Goal: Task Accomplishment & Management: Manage account settings

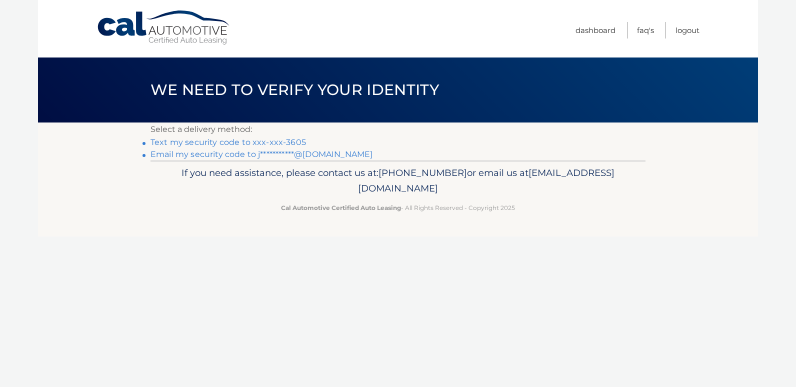
click at [243, 151] on link "**********" at bounding box center [261, 153] width 222 height 9
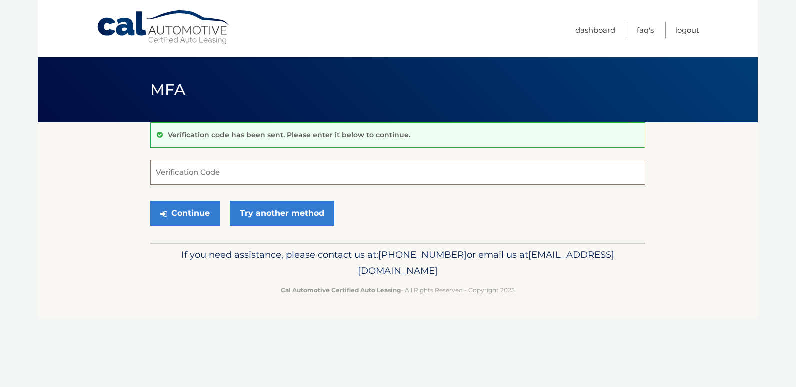
click at [245, 164] on input "Verification Code" at bounding box center [397, 172] width 495 height 25
type input "272550"
click at [148, 278] on footer "If you need assistance, please contact us at: [PHONE_NUMBER] or email us at [EM…" at bounding box center [398, 281] width 720 height 76
click at [193, 208] on button "Continue" at bounding box center [184, 213] width 69 height 25
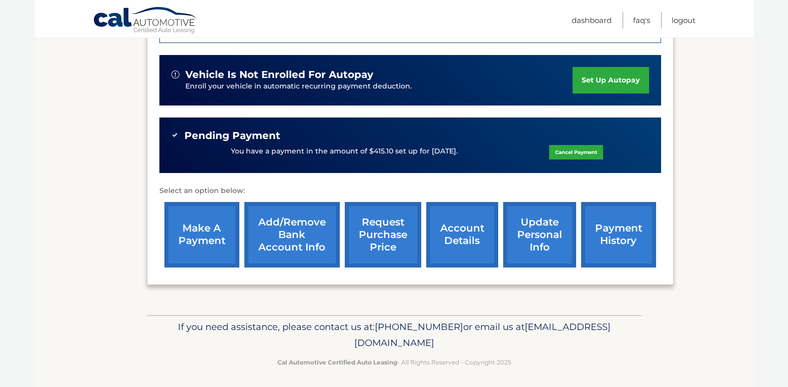
scroll to position [299, 0]
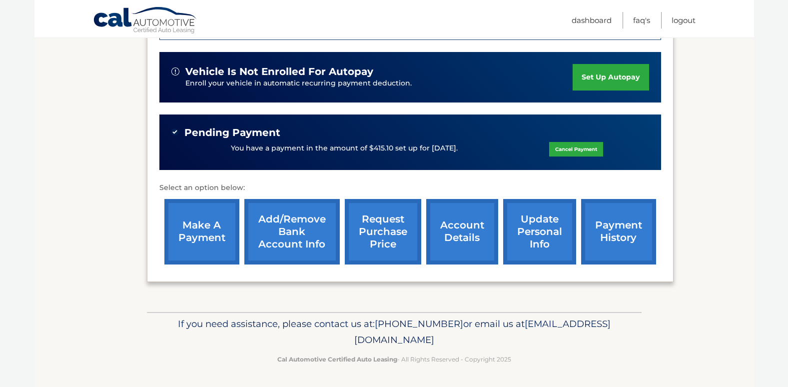
drag, startPoint x: 775, startPoint y: 314, endPoint x: 775, endPoint y: 291, distance: 23.0
click at [442, 239] on link "account details" at bounding box center [462, 231] width 72 height 65
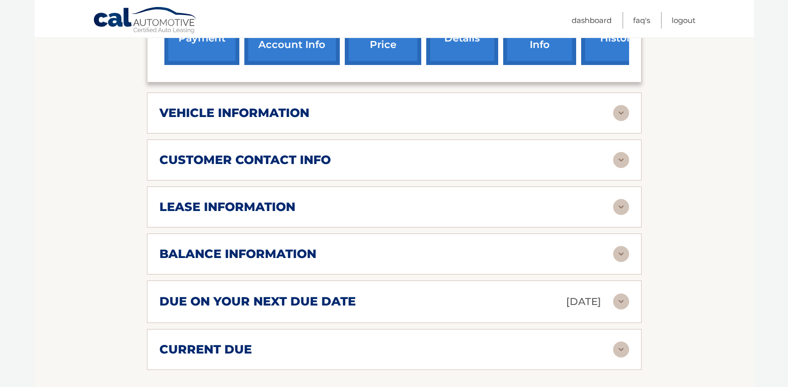
scroll to position [465, 0]
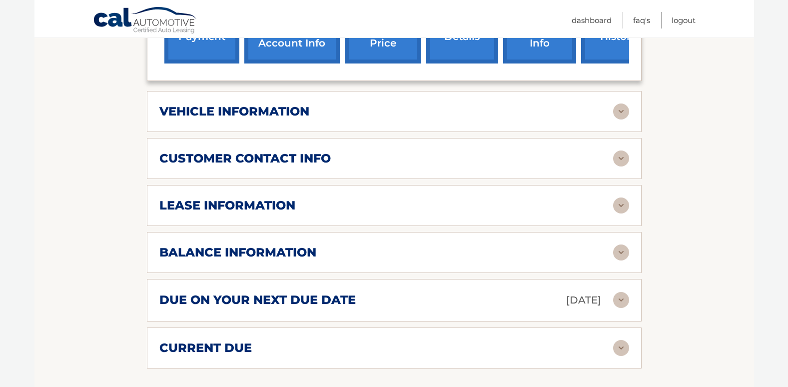
click at [615, 244] on img at bounding box center [621, 252] width 16 height 16
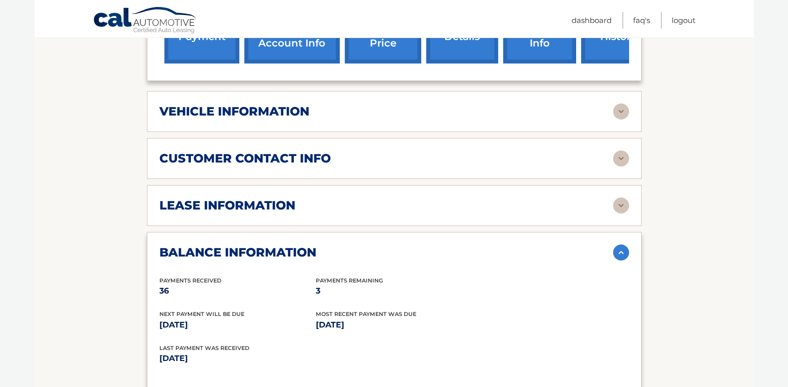
click at [529, 151] on div "customer contact info" at bounding box center [386, 158] width 454 height 15
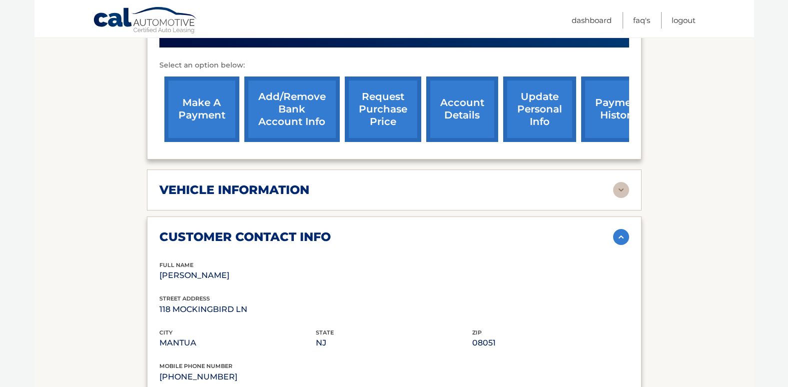
scroll to position [379, 0]
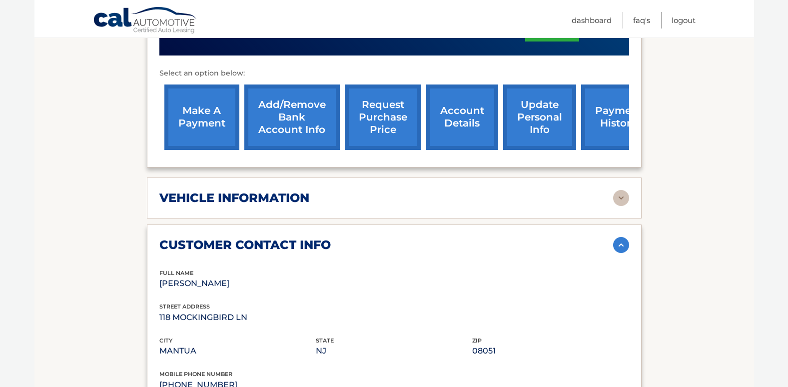
click at [614, 190] on img at bounding box center [621, 198] width 16 height 16
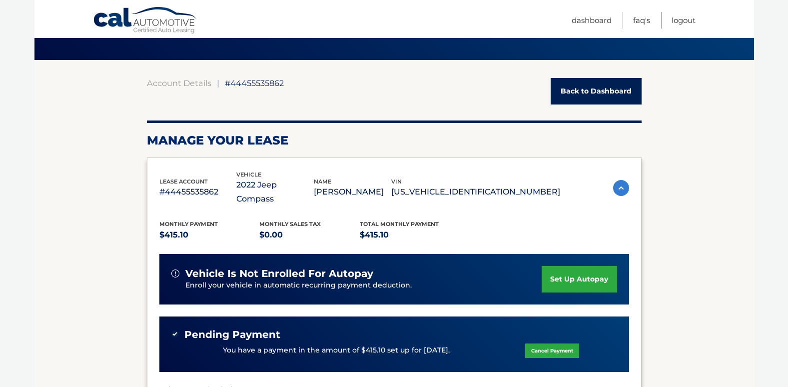
scroll to position [39, 0]
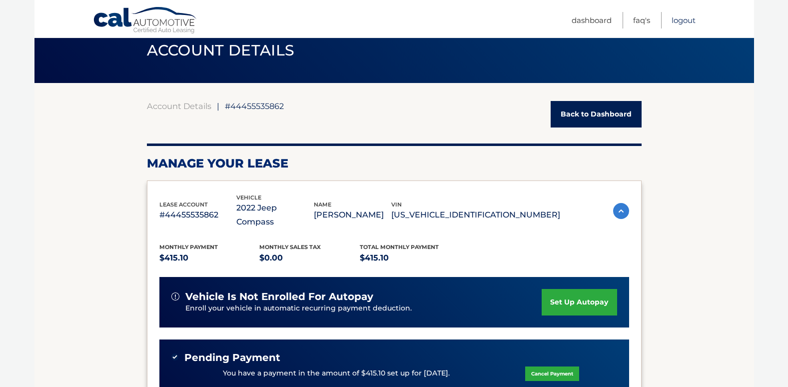
click at [683, 19] on link "Logout" at bounding box center [684, 20] width 24 height 16
